Goal: Information Seeking & Learning: Check status

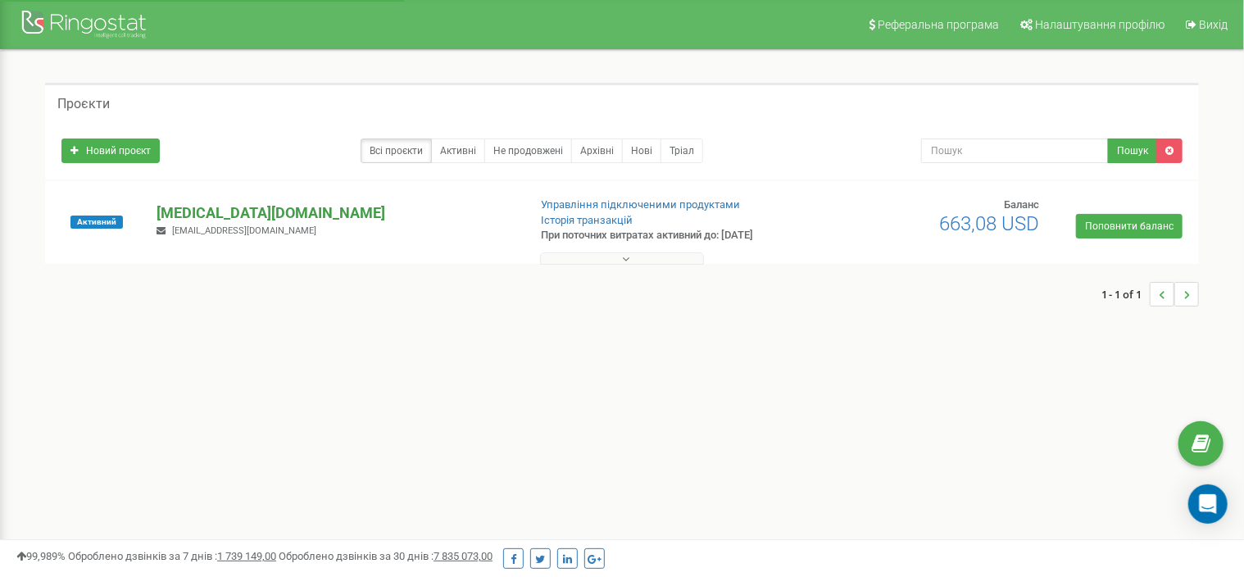
click at [220, 212] on p "[PERSON_NAME][DOMAIN_NAME]" at bounding box center [335, 212] width 357 height 21
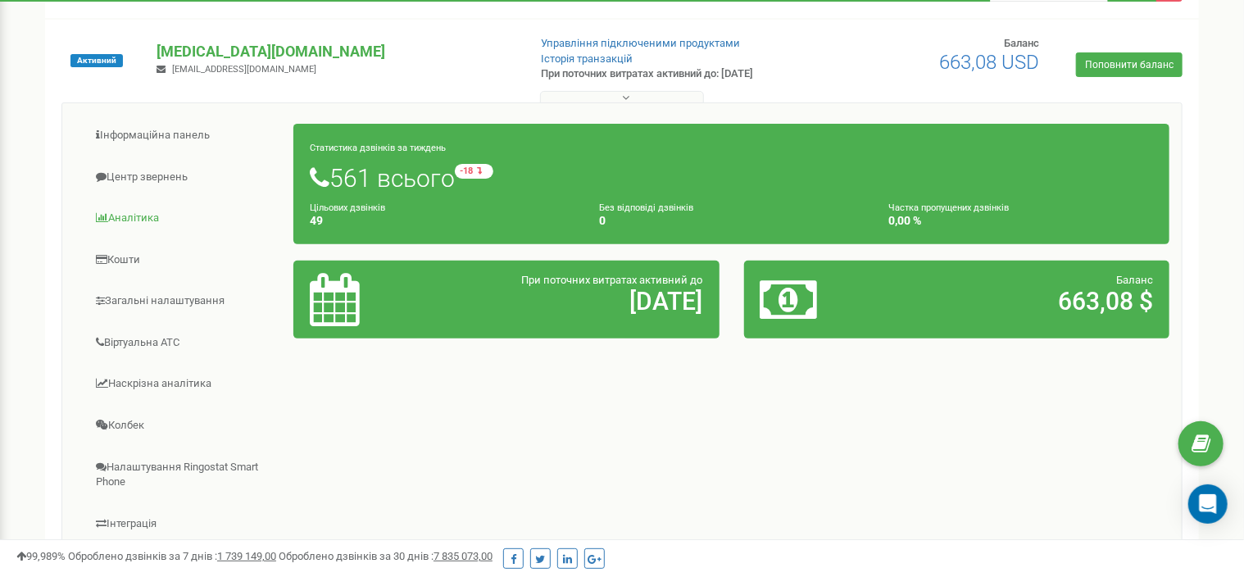
scroll to position [164, 0]
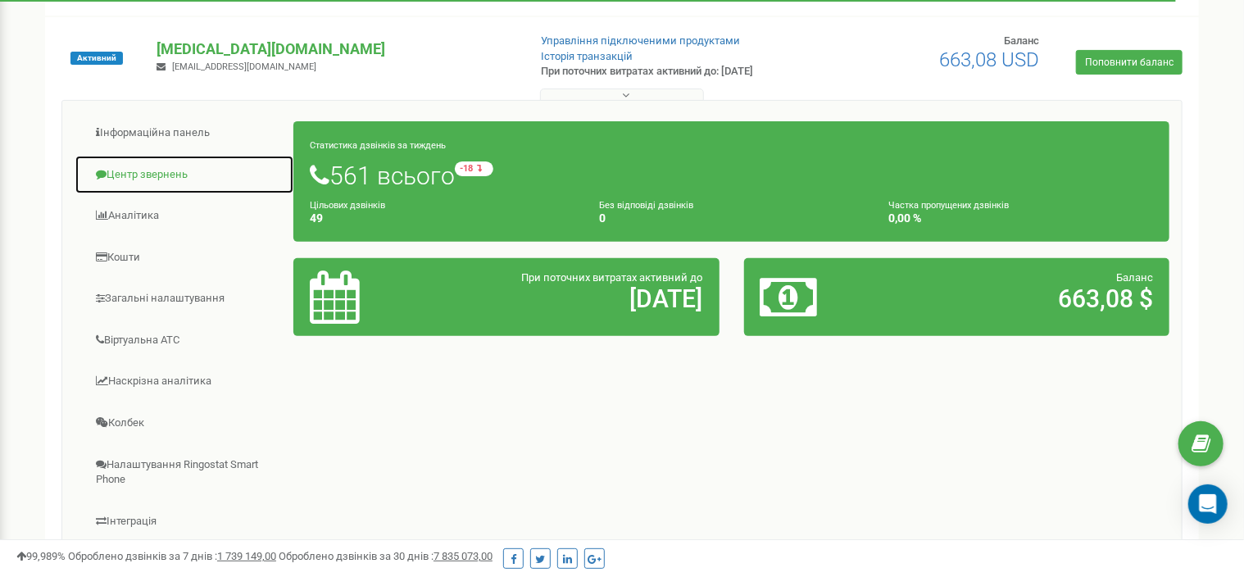
click at [150, 170] on link "Центр звернень" at bounding box center [185, 175] width 220 height 40
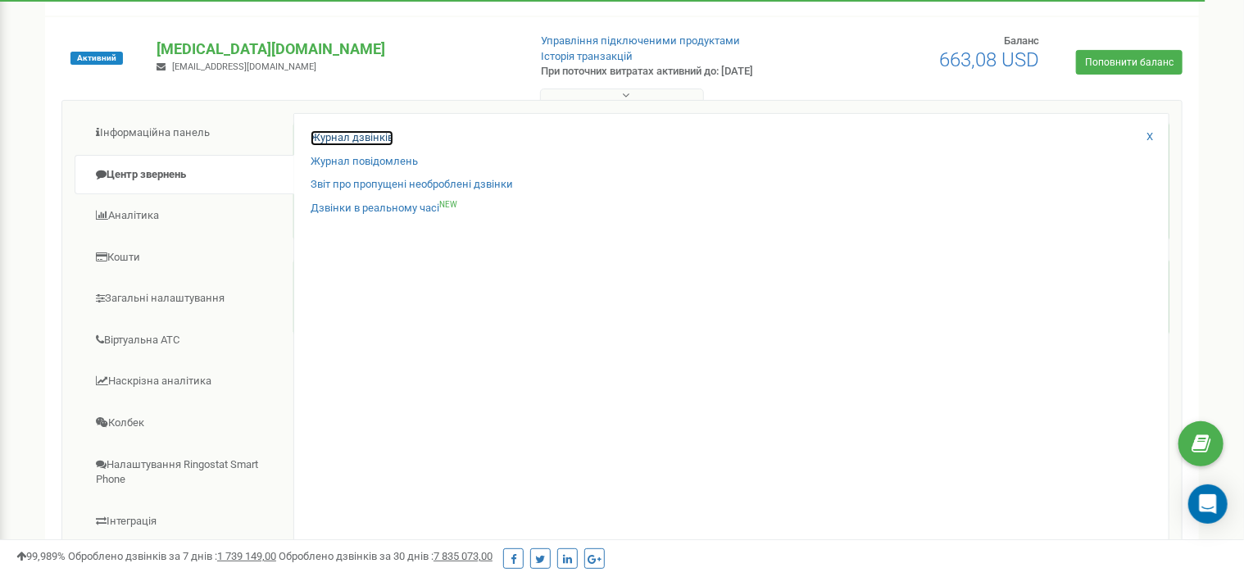
click at [364, 137] on link "Журнал дзвінків" at bounding box center [352, 138] width 83 height 16
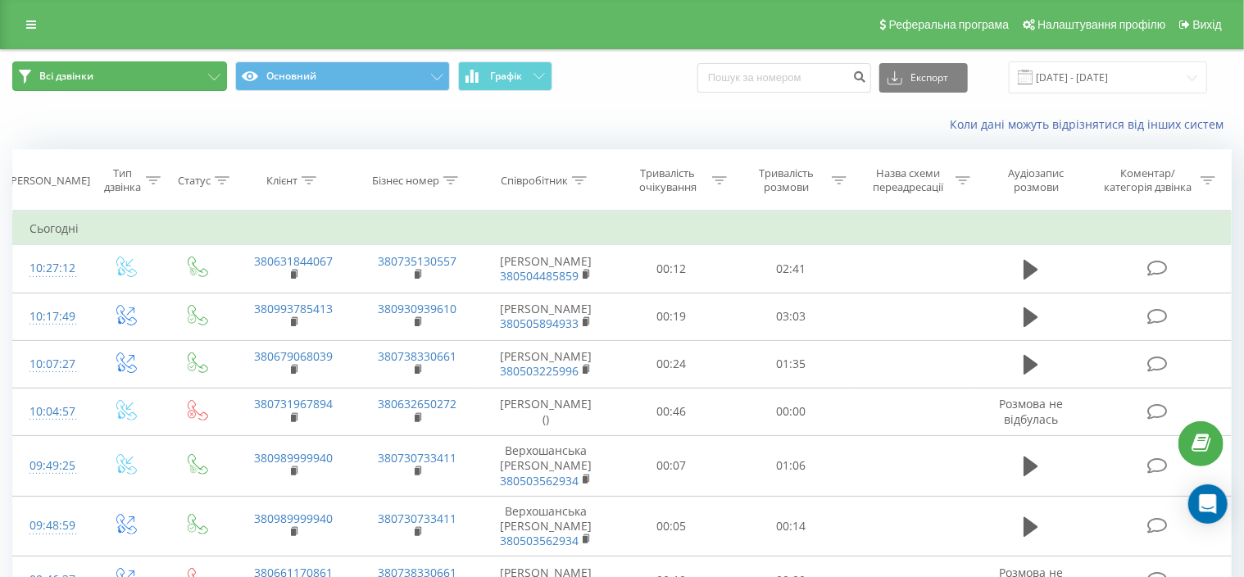
click at [214, 79] on icon at bounding box center [214, 77] width 12 height 7
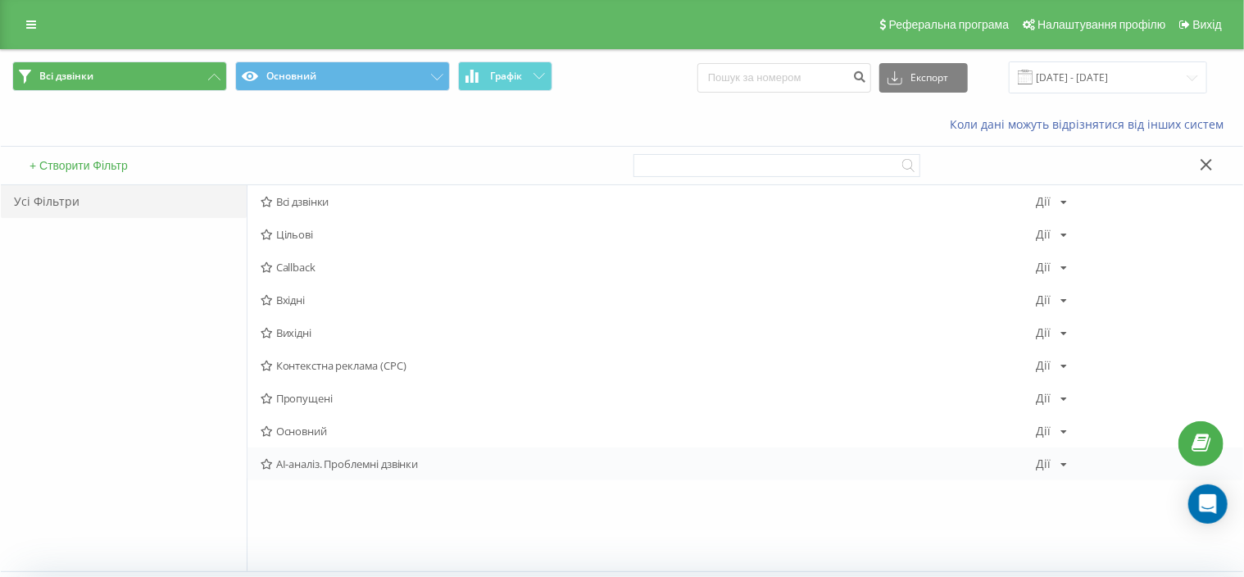
click at [369, 467] on span "AI-аналіз. Проблемні дзвінки" at bounding box center [648, 463] width 775 height 11
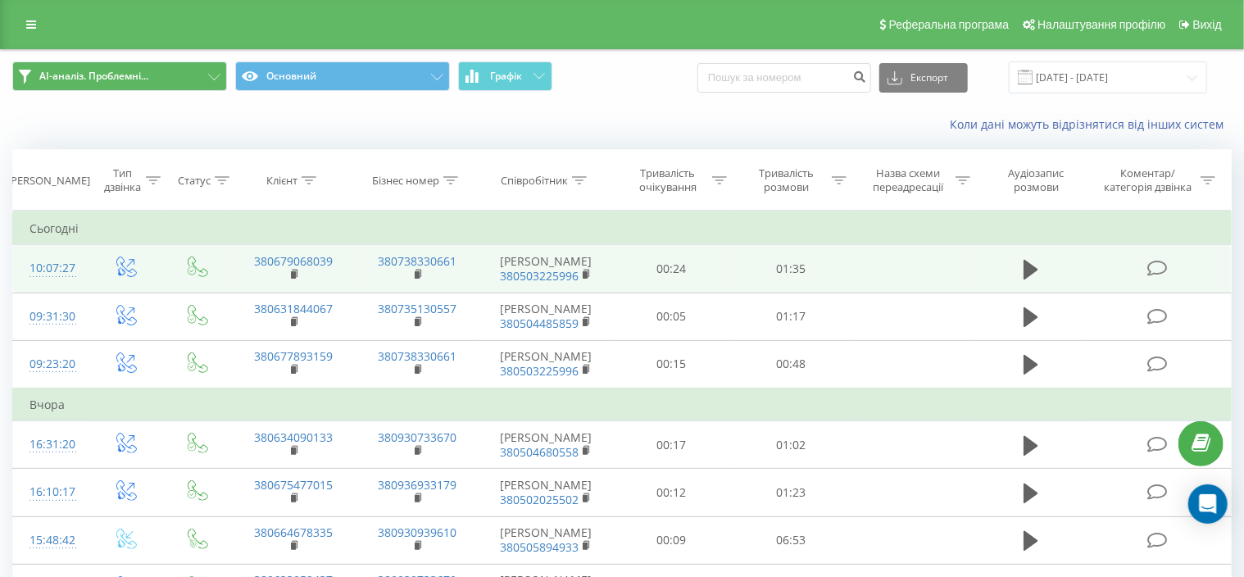
click at [1160, 277] on icon at bounding box center [1157, 268] width 20 height 17
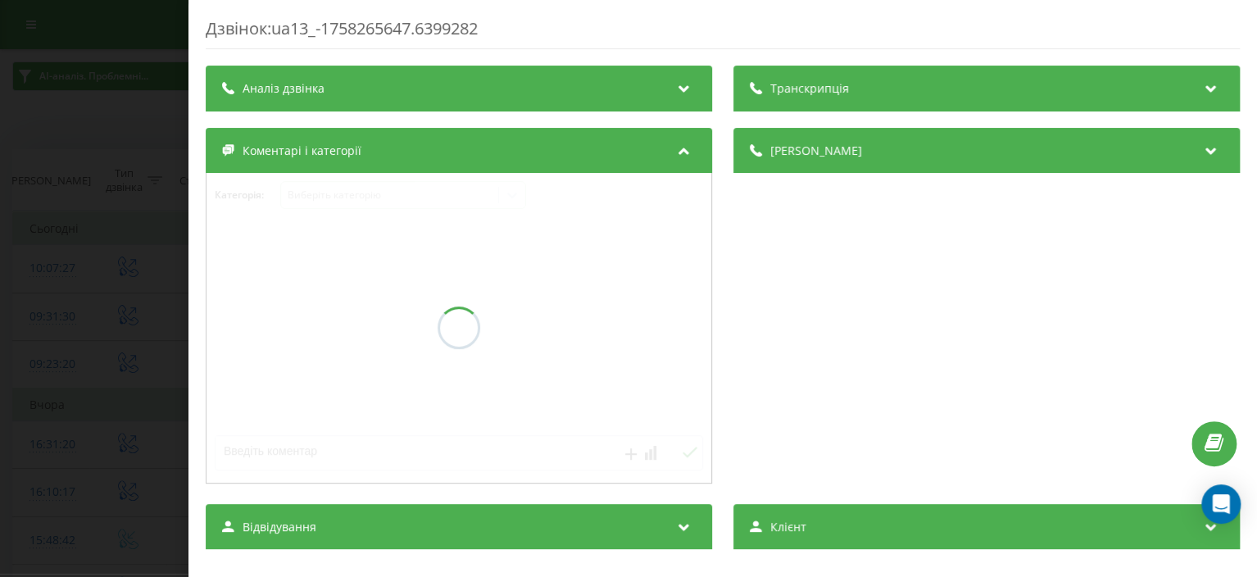
click at [674, 84] on icon at bounding box center [684, 86] width 20 height 16
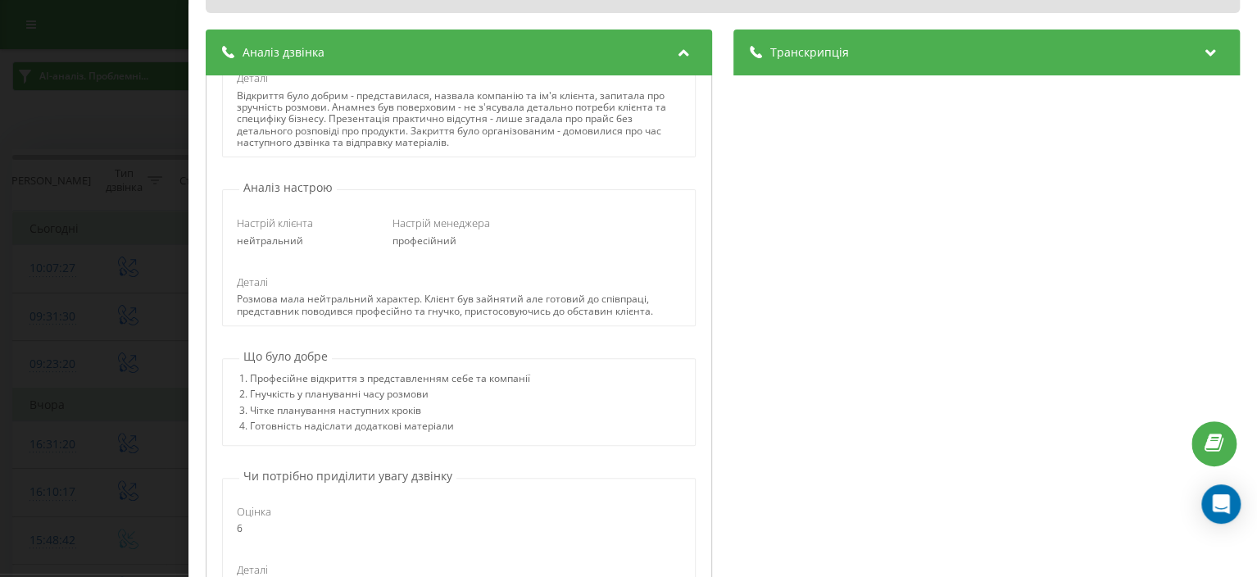
scroll to position [246, 0]
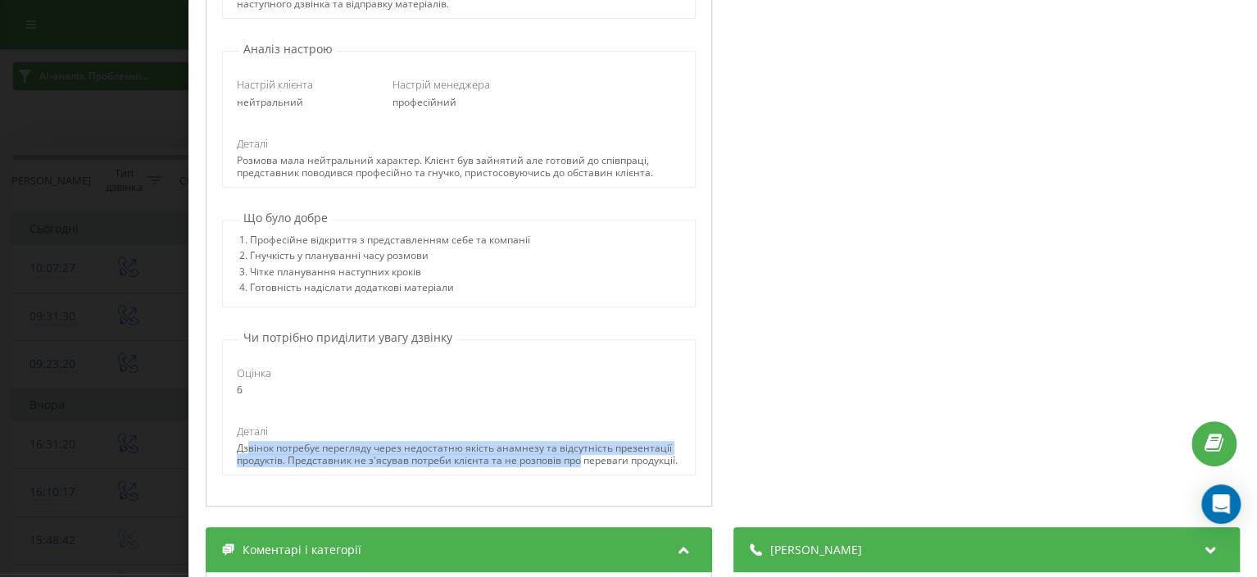
drag, startPoint x: 248, startPoint y: 443, endPoint x: 639, endPoint y: 454, distance: 391.1
click at [639, 454] on div "Дзвінок потребує перегляду через недостатню якість анамнезу та відсутність през…" at bounding box center [459, 455] width 444 height 24
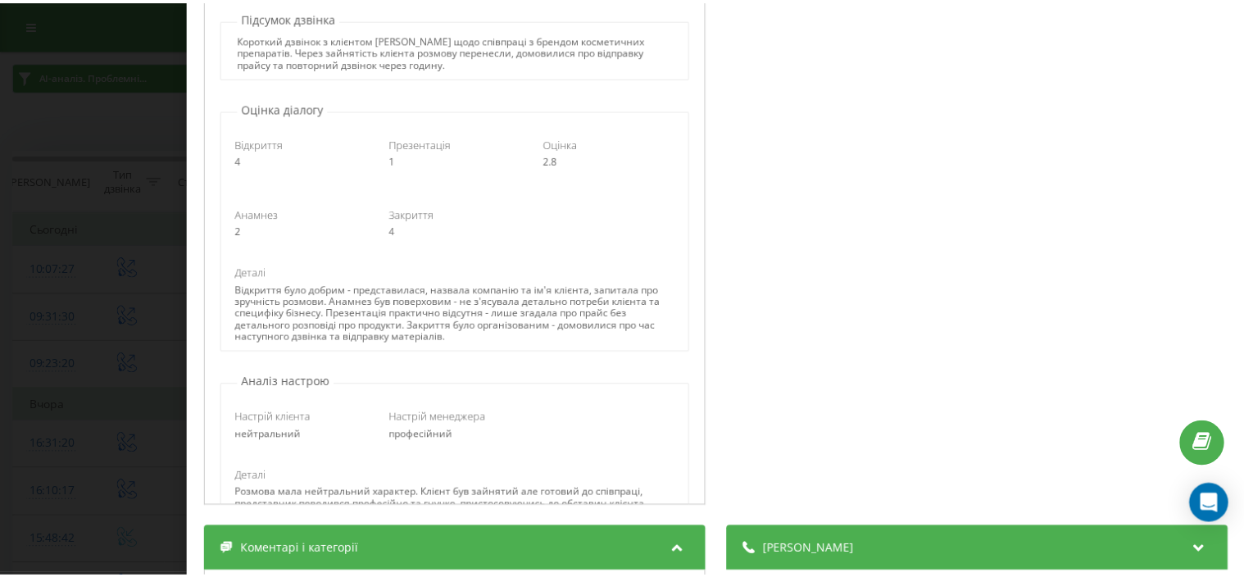
scroll to position [0, 0]
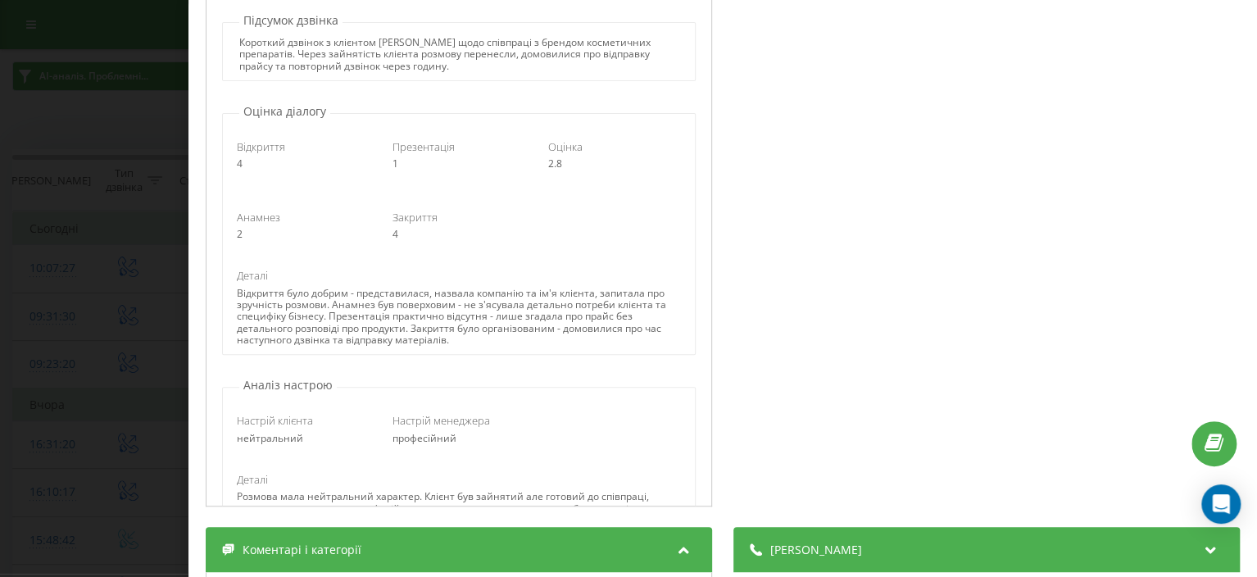
click at [152, 144] on div "Дзвінок : ua13_-1758265647.6399282 1 x - 01:36 00:00 00:00 Транскрипція 00:00 А…" at bounding box center [628, 288] width 1257 height 577
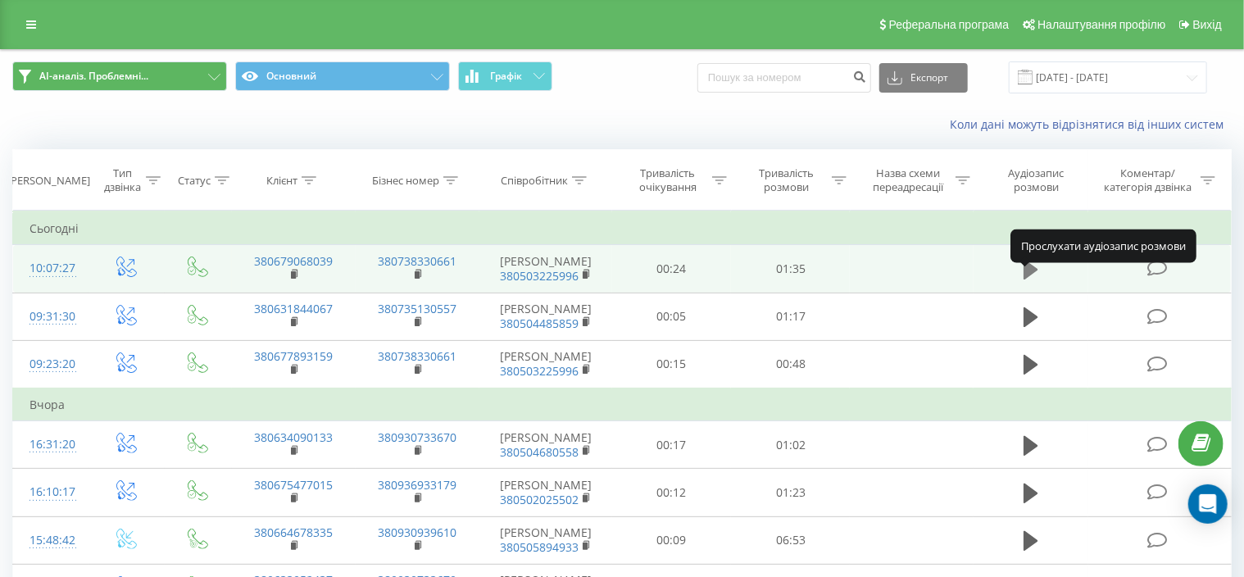
click at [1030, 281] on icon at bounding box center [1031, 269] width 15 height 23
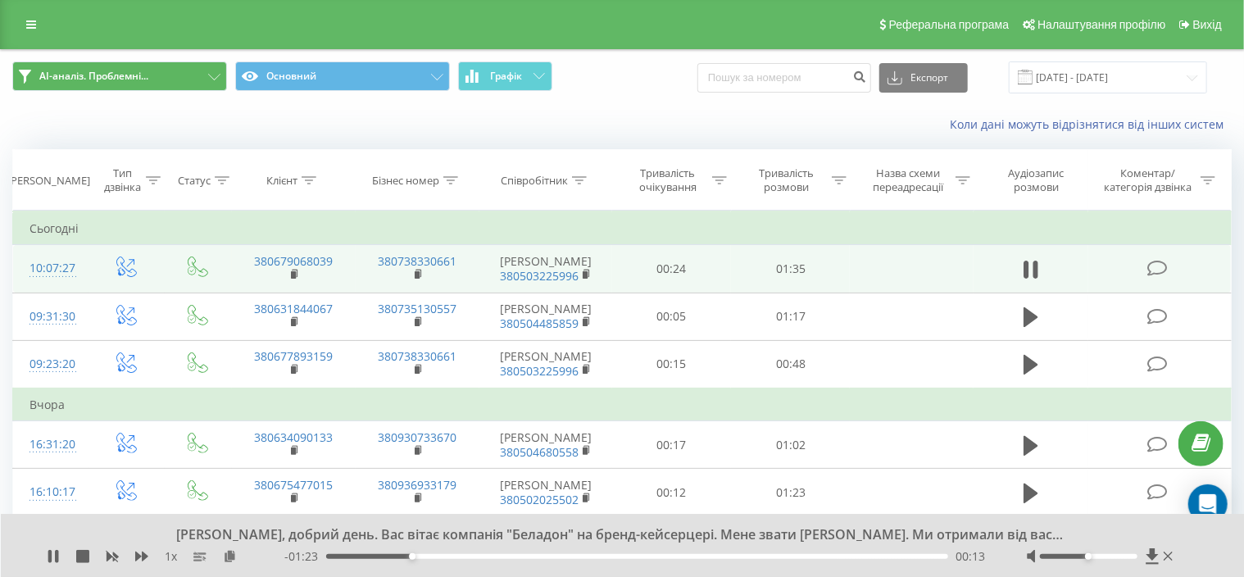
click at [448, 558] on div "00:13" at bounding box center [637, 556] width 622 height 5
click at [489, 559] on div "- 01:17 00:19 00:19" at bounding box center [635, 556] width 702 height 16
click at [519, 557] on div "00:29" at bounding box center [637, 556] width 622 height 5
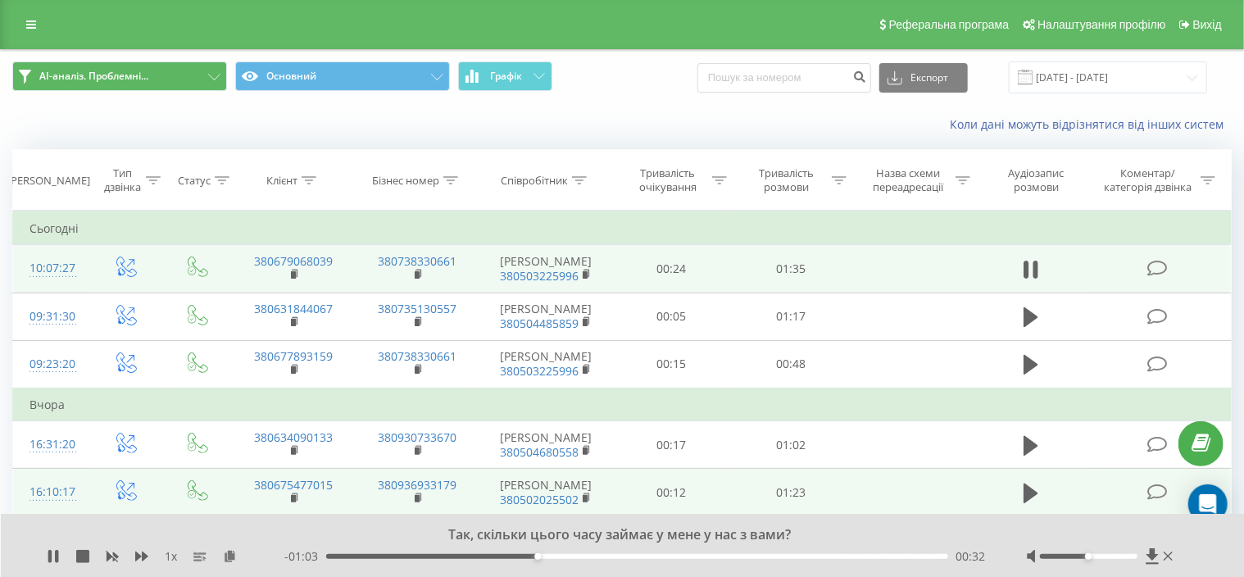
click at [1164, 560] on icon at bounding box center [1168, 556] width 9 height 9
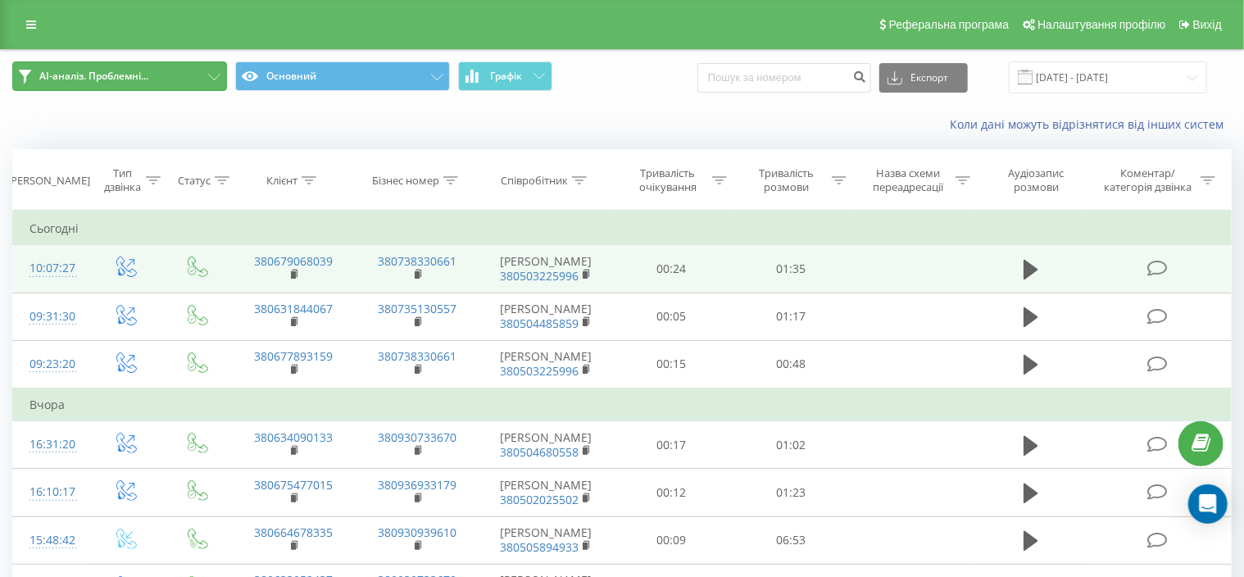
click at [218, 68] on button "AI-аналіз. Проблемні..." at bounding box center [119, 76] width 215 height 30
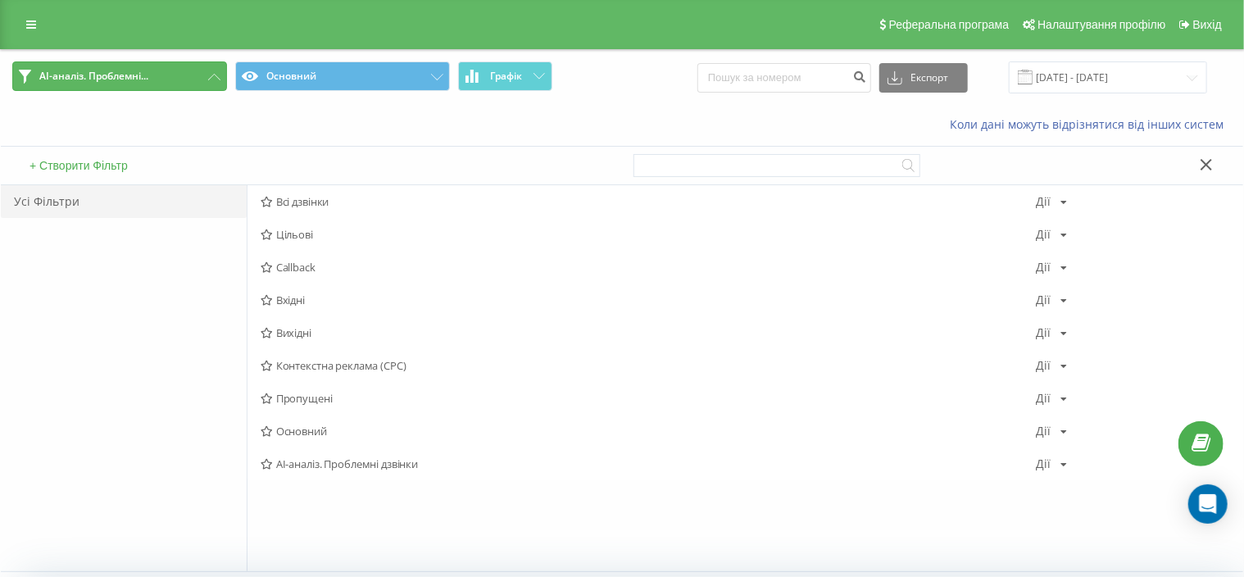
click at [220, 75] on icon at bounding box center [214, 77] width 12 height 7
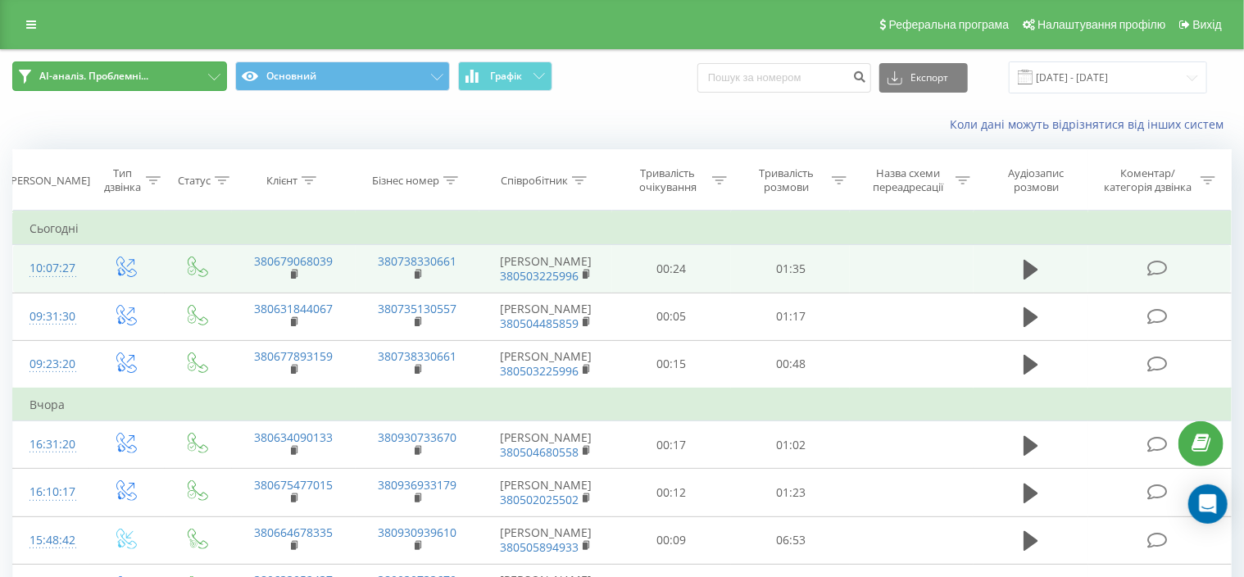
click at [218, 75] on icon at bounding box center [214, 77] width 12 height 7
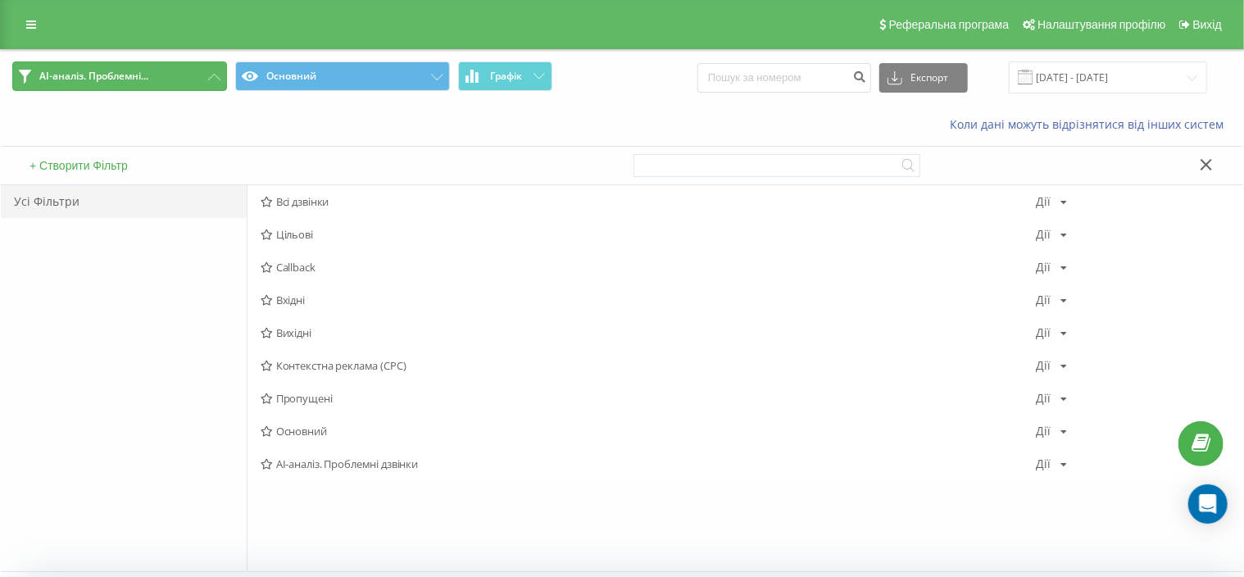
click at [217, 75] on icon at bounding box center [214, 77] width 12 height 7
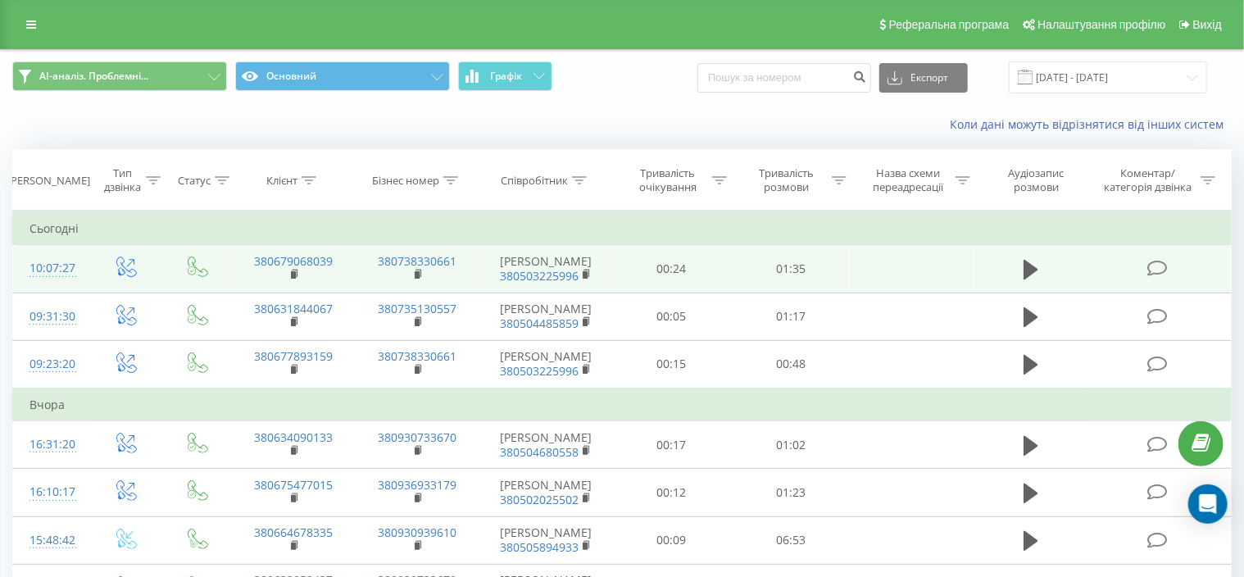
click at [31, 17] on link at bounding box center [31, 24] width 30 height 23
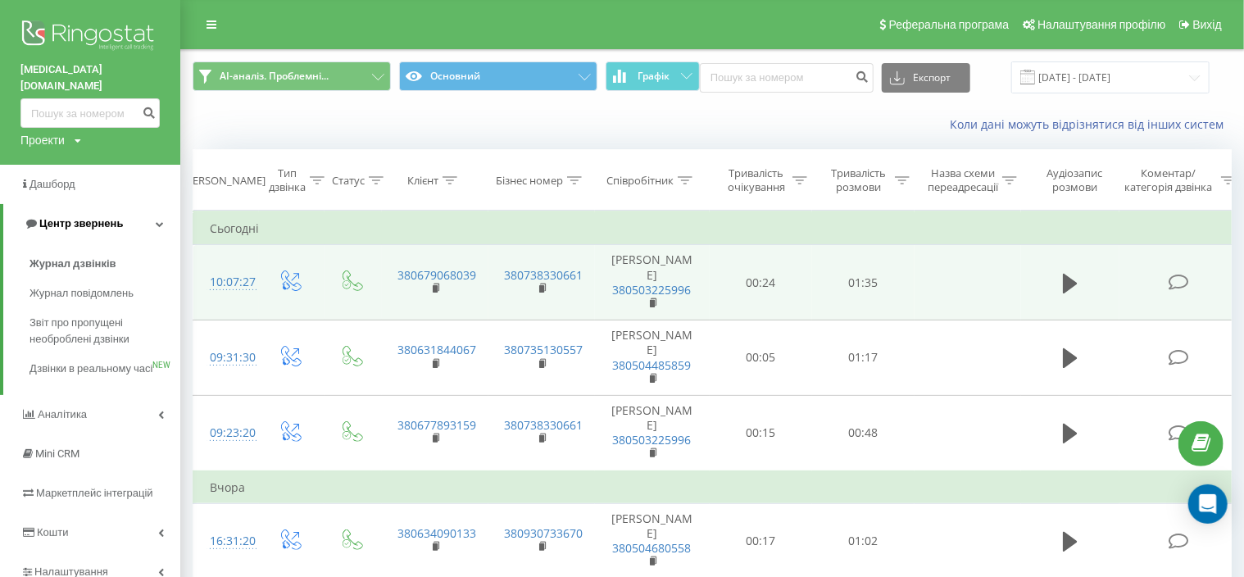
click at [141, 211] on link "Центр звернень" at bounding box center [91, 223] width 177 height 39
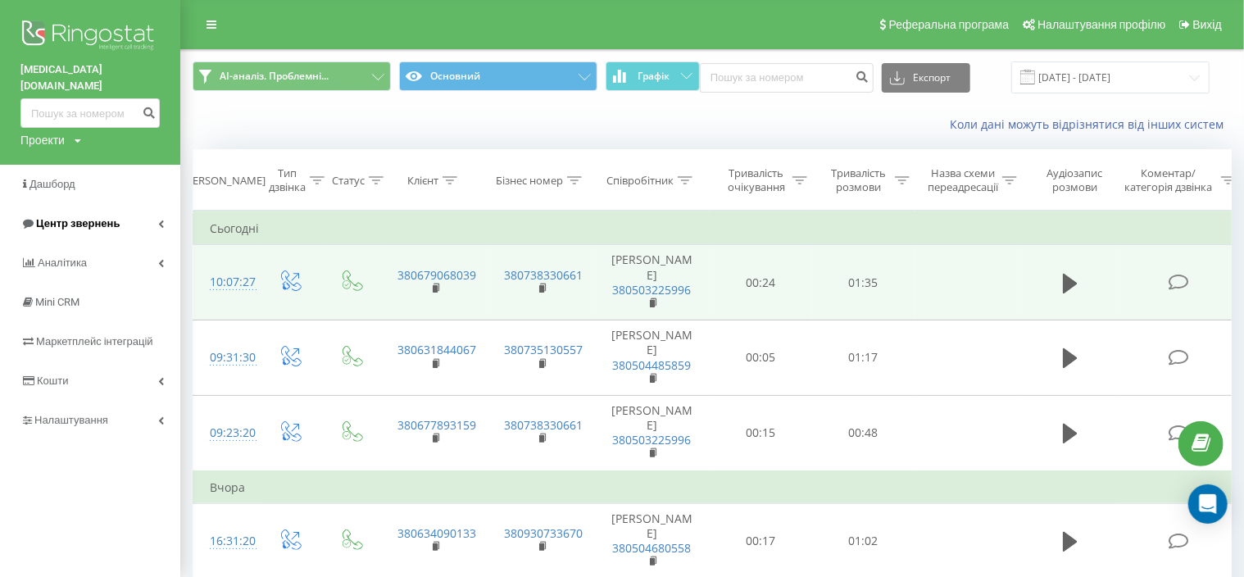
click at [141, 211] on link "Центр звернень" at bounding box center [90, 223] width 180 height 39
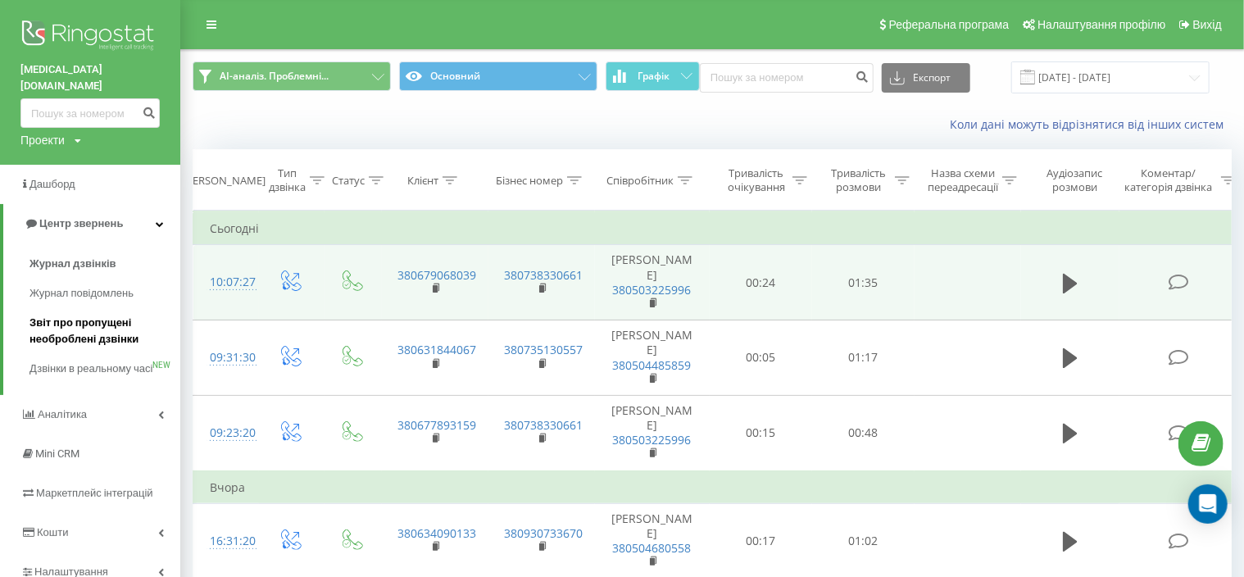
click at [98, 315] on span "Звіт про пропущені необроблені дзвінки" at bounding box center [101, 331] width 143 height 33
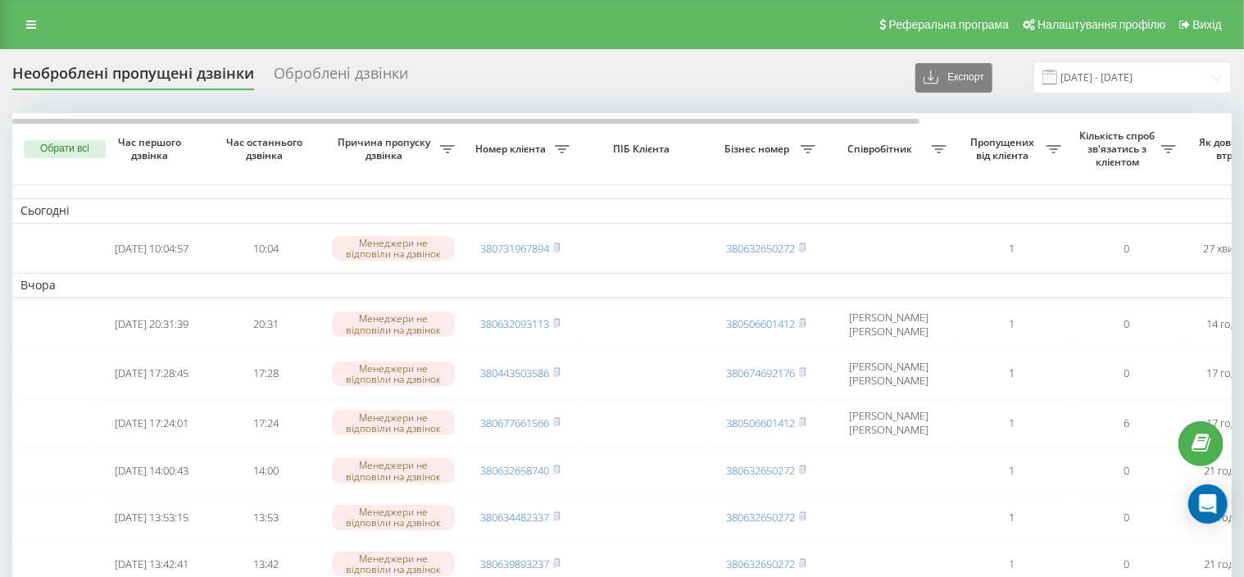
click at [361, 83] on div "Оброблені дзвінки" at bounding box center [341, 77] width 134 height 25
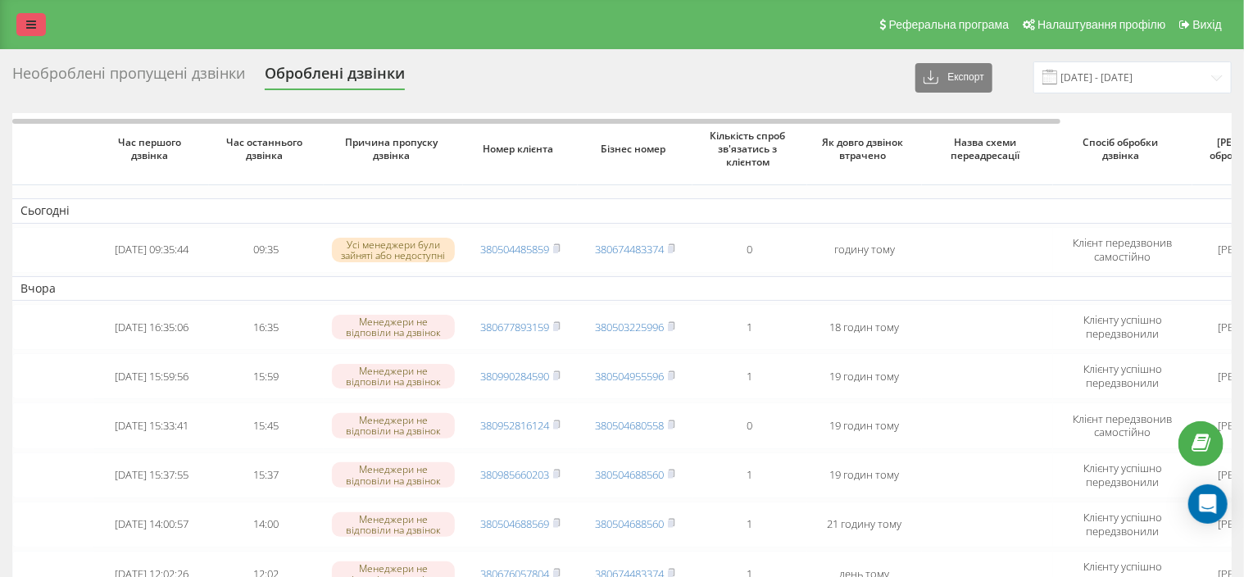
click at [36, 28] on link at bounding box center [31, 24] width 30 height 23
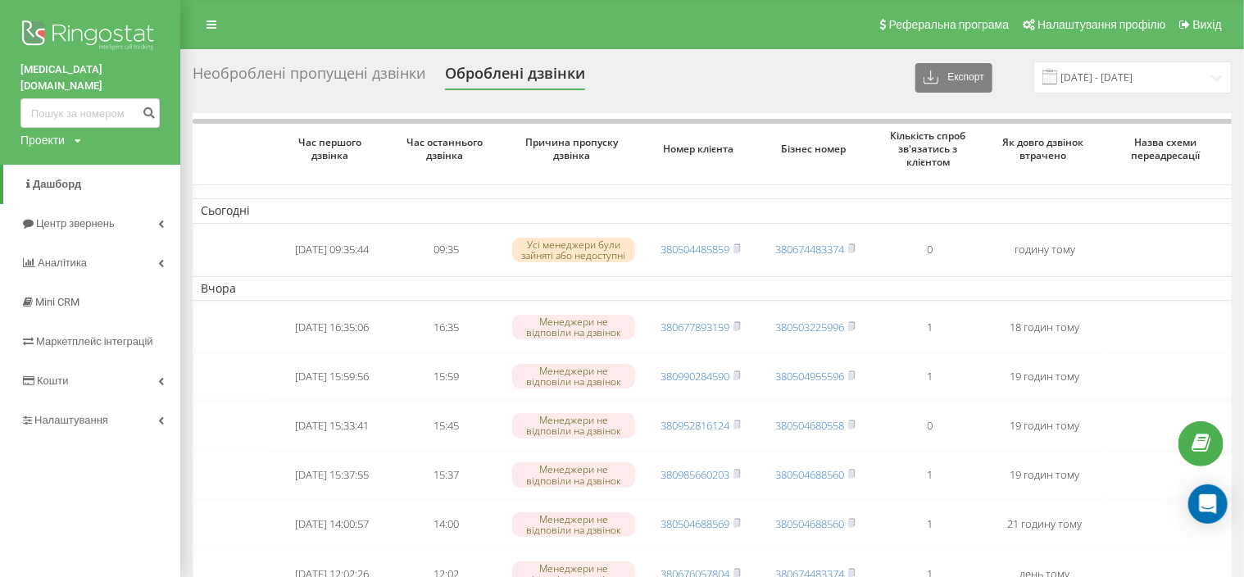
click at [98, 37] on img at bounding box center [89, 36] width 139 height 41
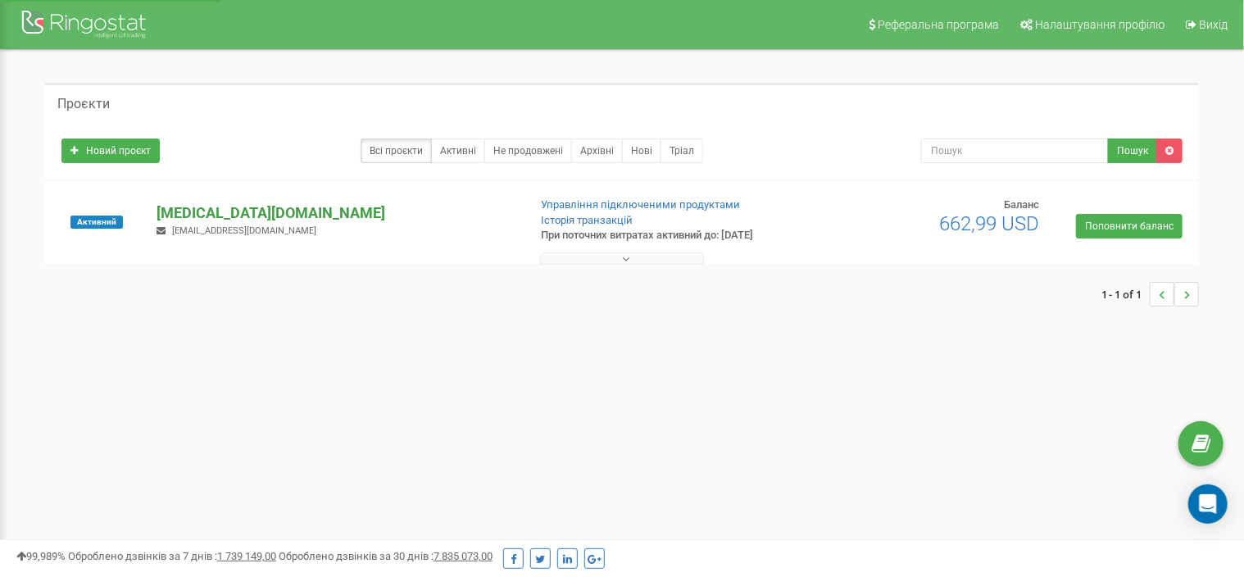
click at [261, 213] on p "[MEDICAL_DATA][DOMAIN_NAME]" at bounding box center [335, 212] width 357 height 21
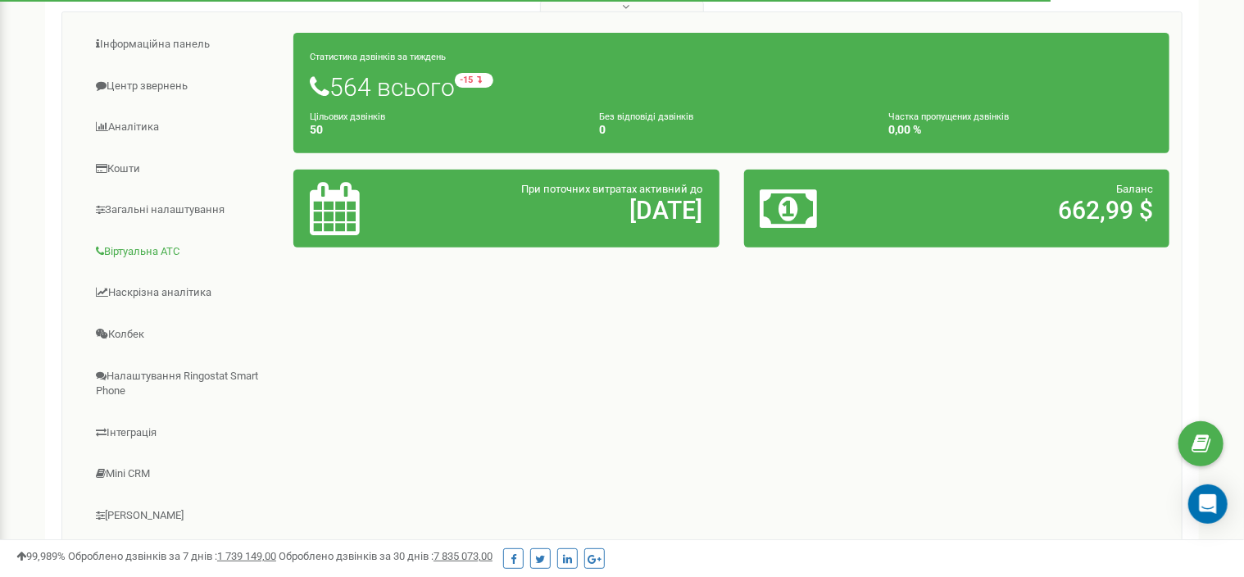
scroll to position [164, 0]
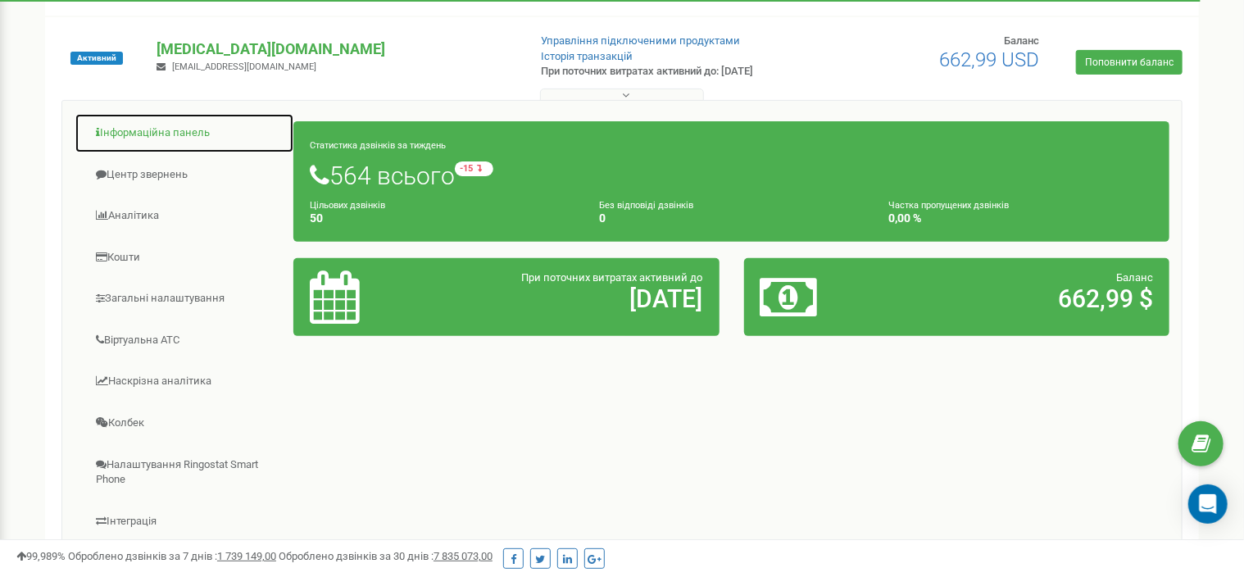
click at [167, 134] on link "Інформаційна панель" at bounding box center [185, 133] width 220 height 40
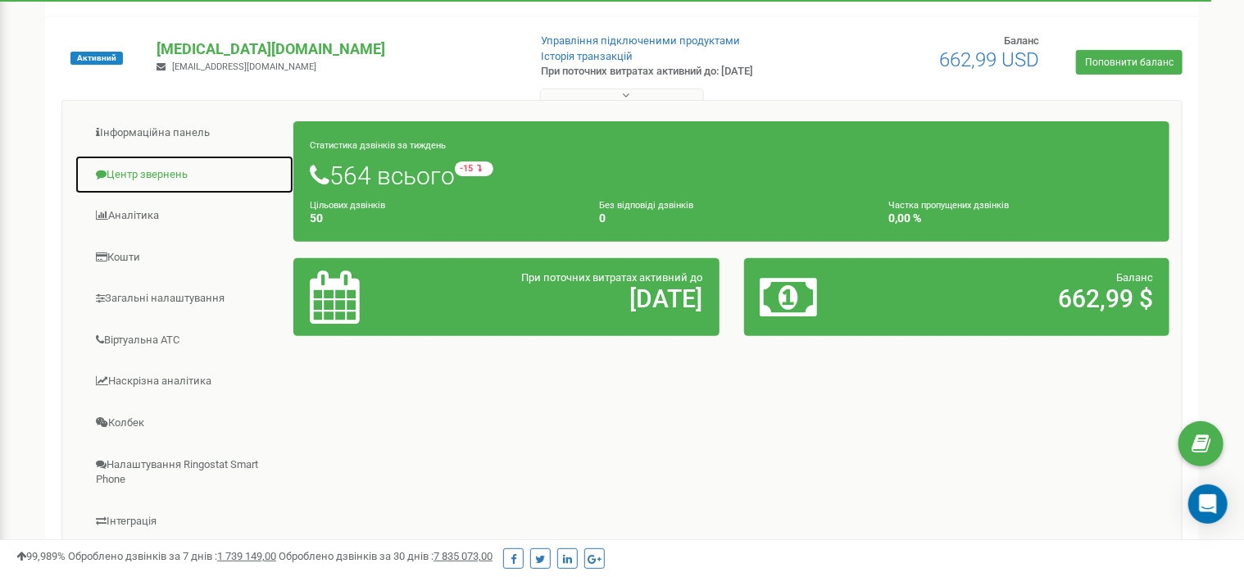
click at [174, 175] on link "Центр звернень" at bounding box center [185, 175] width 220 height 40
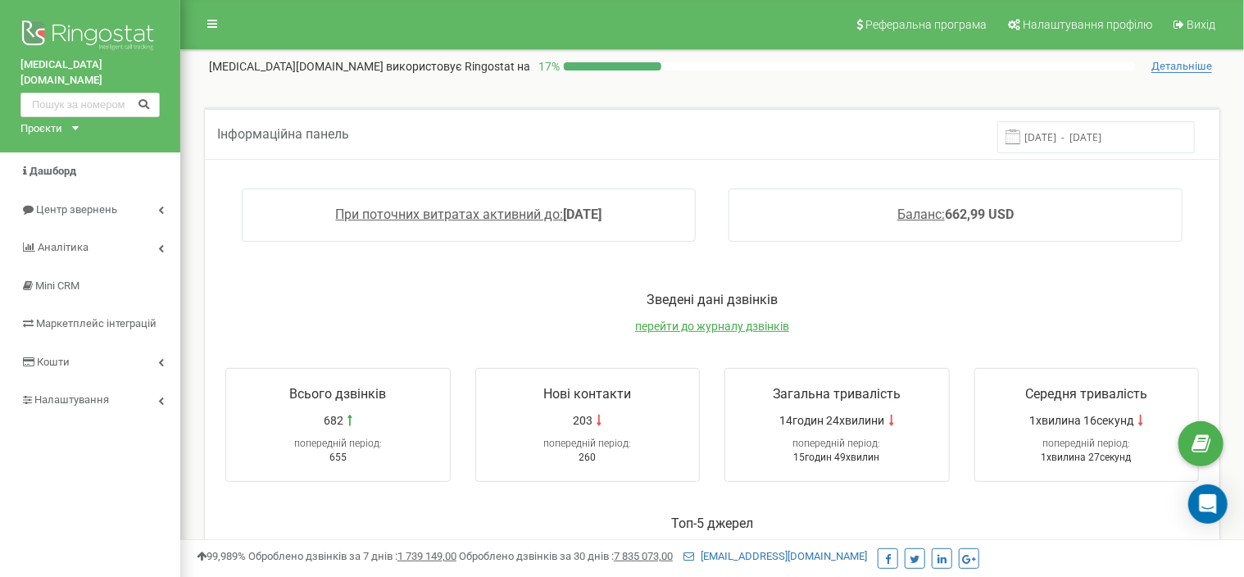
click at [1177, 66] on span "Детальніше" at bounding box center [1181, 66] width 61 height 13
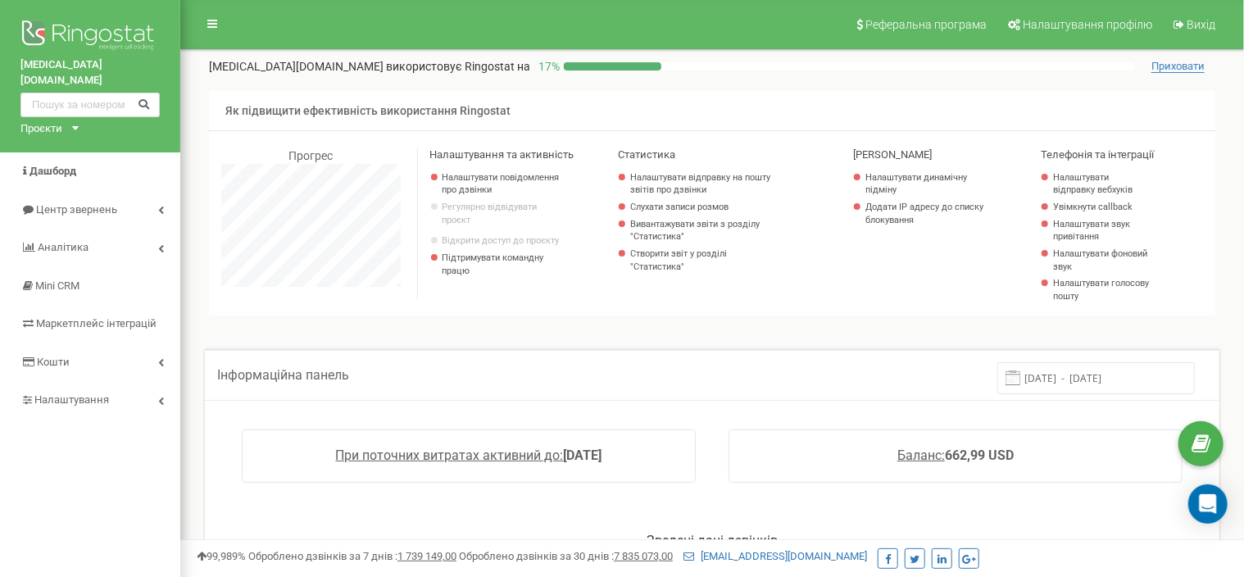
scroll to position [983, 1064]
